Goal: Browse casually: Explore the website without a specific task or goal

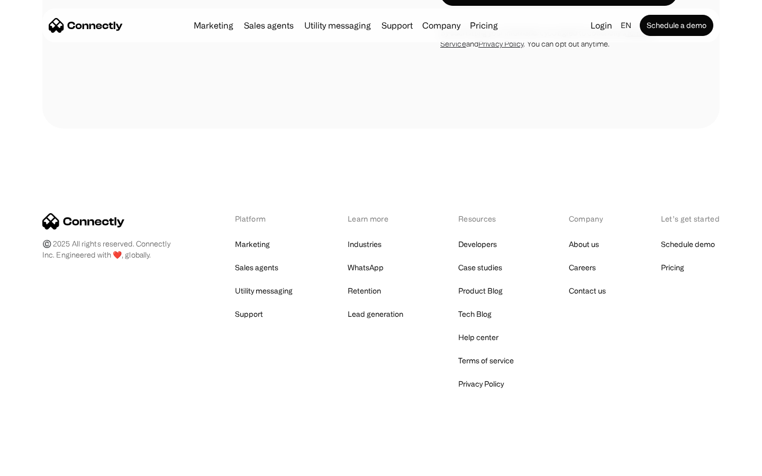
scroll to position [2003, 0]
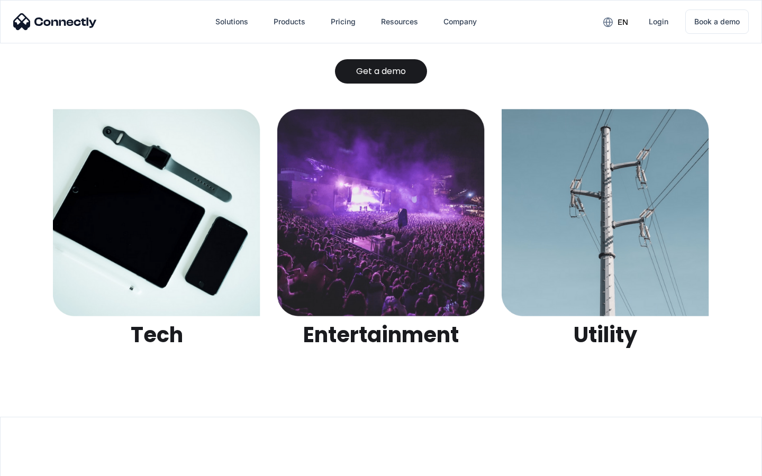
scroll to position [3340, 0]
